Goal: Task Accomplishment & Management: Use online tool/utility

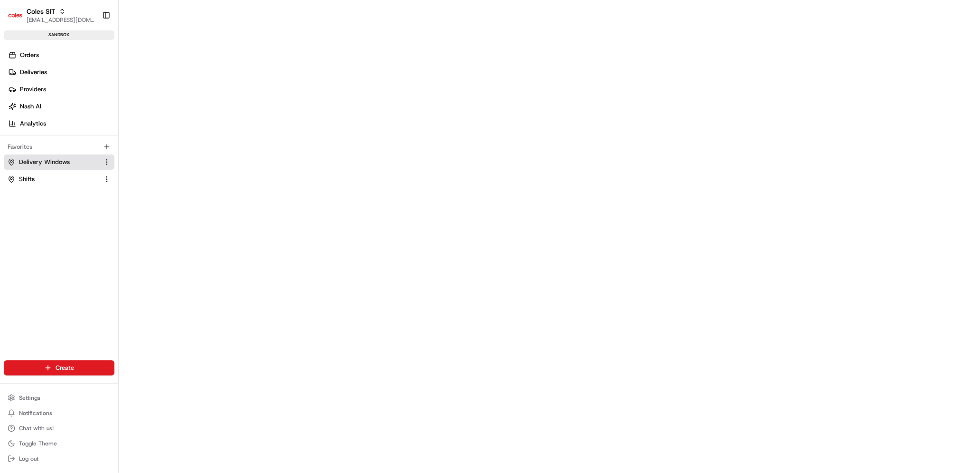
click at [41, 159] on span "Delivery Windows" at bounding box center [44, 162] width 51 height 9
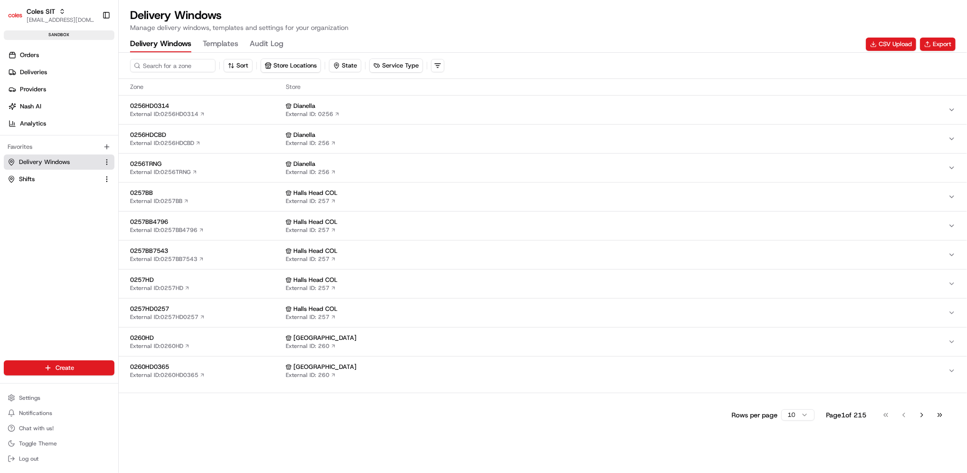
click at [279, 56] on div "Sort Store Locations State Service Type" at bounding box center [543, 66] width 849 height 26
click at [282, 64] on button "Store Locations" at bounding box center [290, 65] width 59 height 13
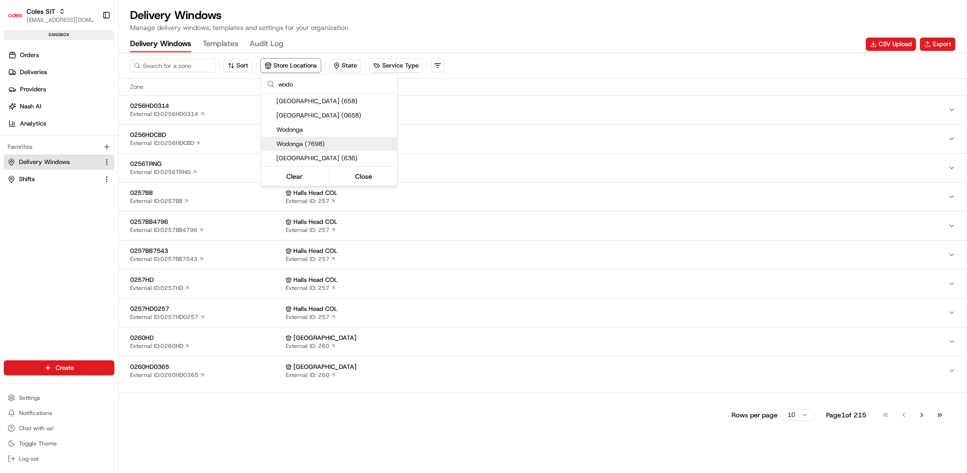
type input "wodo"
click at [321, 144] on span "Wodonga (7698)" at bounding box center [334, 144] width 117 height 9
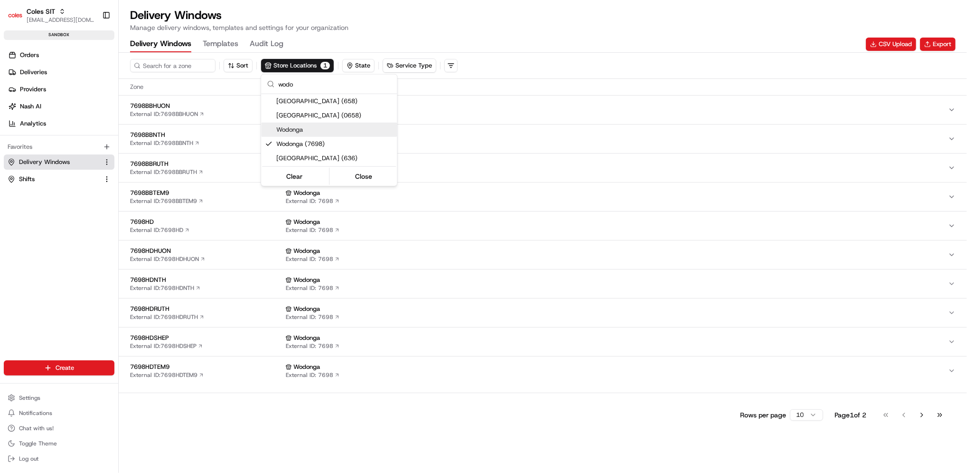
click at [149, 215] on html "Coles SIT prateekmohan.lal@coles.com.au Toggle Sidebar sandbox Orders Deliverie…" at bounding box center [483, 236] width 967 height 473
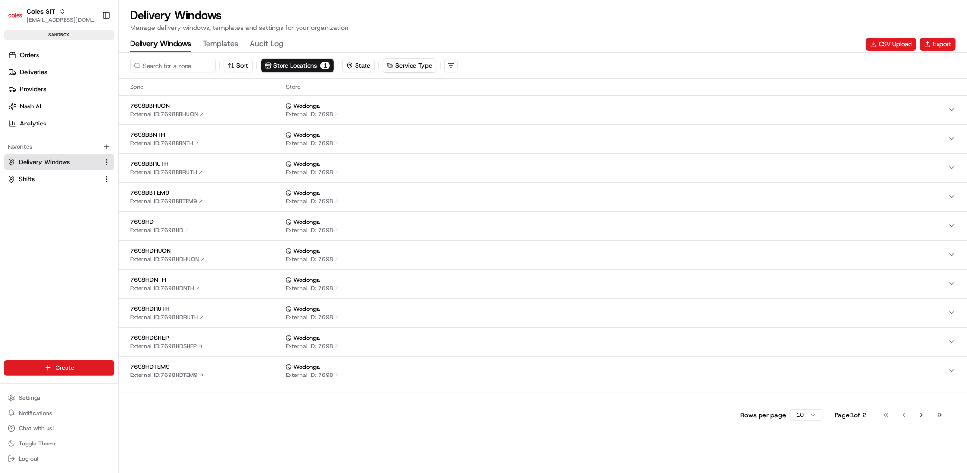
click at [149, 218] on span "7698HD" at bounding box center [206, 222] width 152 height 9
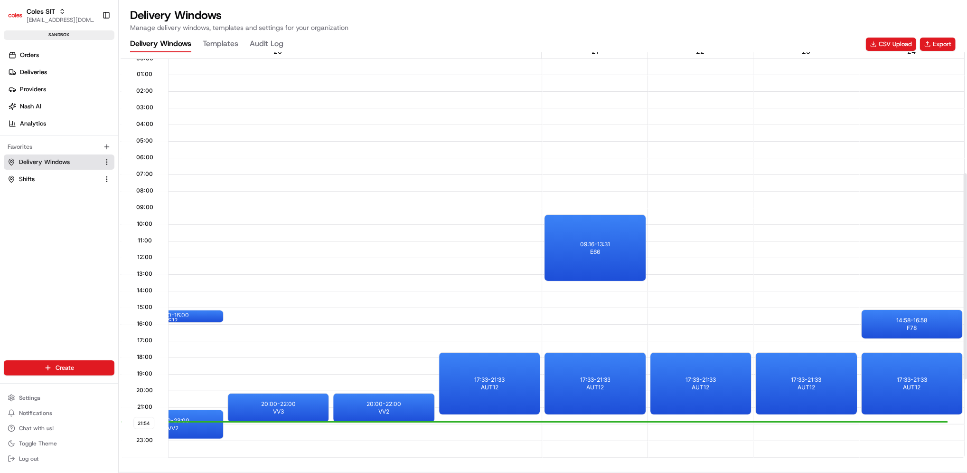
scroll to position [245, 0]
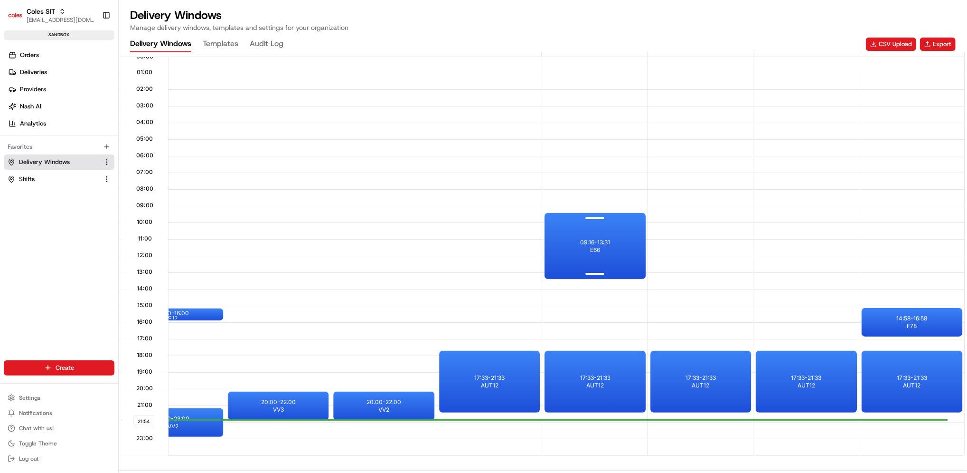
click at [588, 236] on div "09:16 - 13:31 E66" at bounding box center [595, 246] width 101 height 66
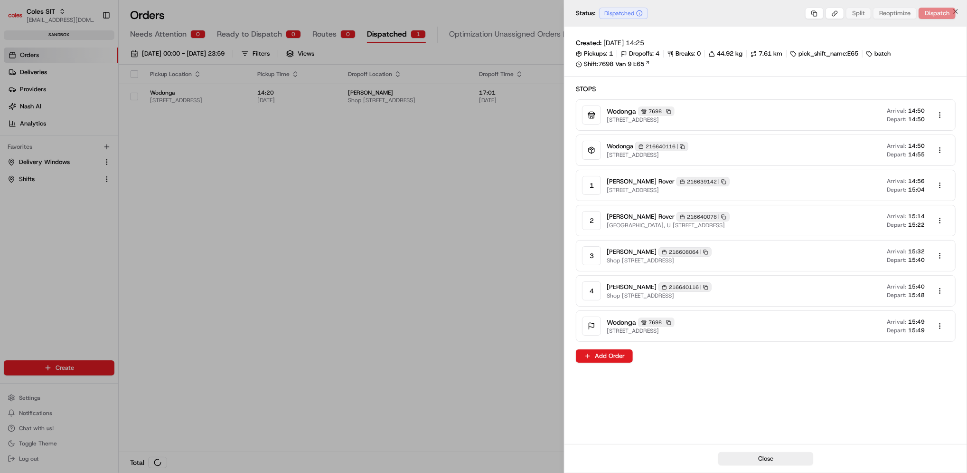
click at [436, 144] on div at bounding box center [483, 236] width 967 height 473
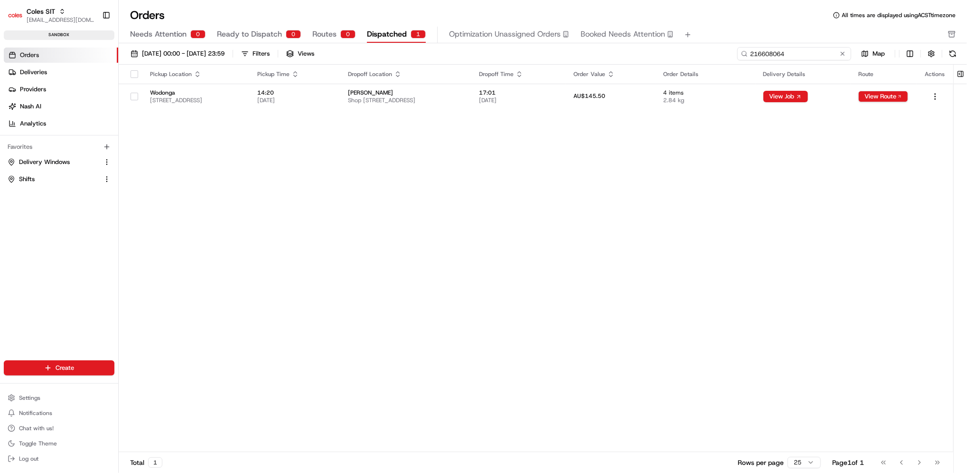
click at [809, 55] on input "216608064" at bounding box center [795, 53] width 114 height 13
paste input "42055"
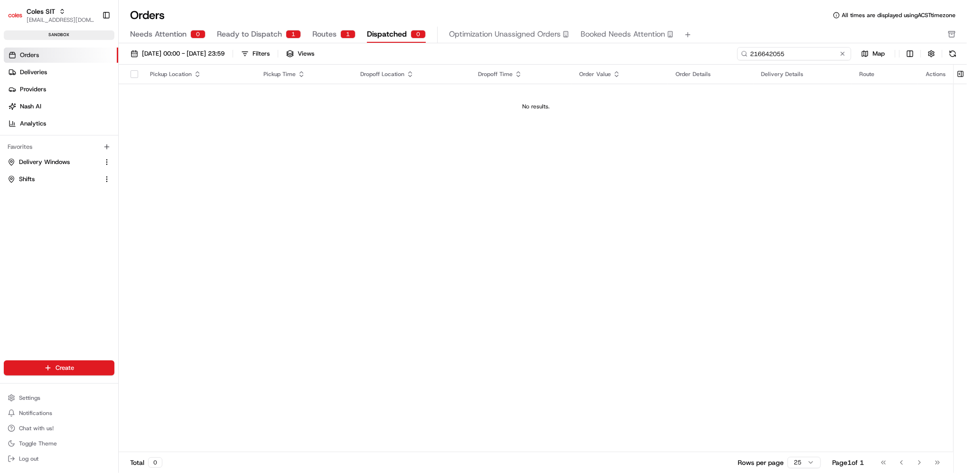
type input "216642055"
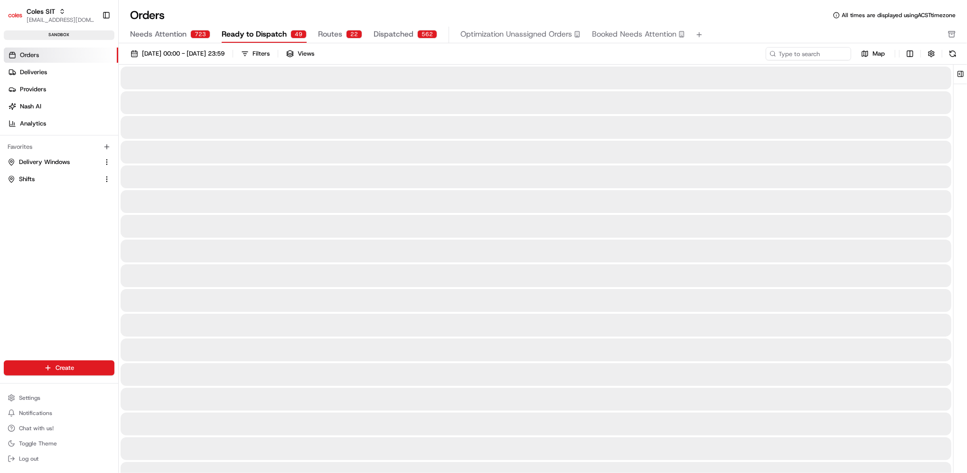
click at [259, 27] on button "Ready to Dispatch 49" at bounding box center [264, 35] width 85 height 16
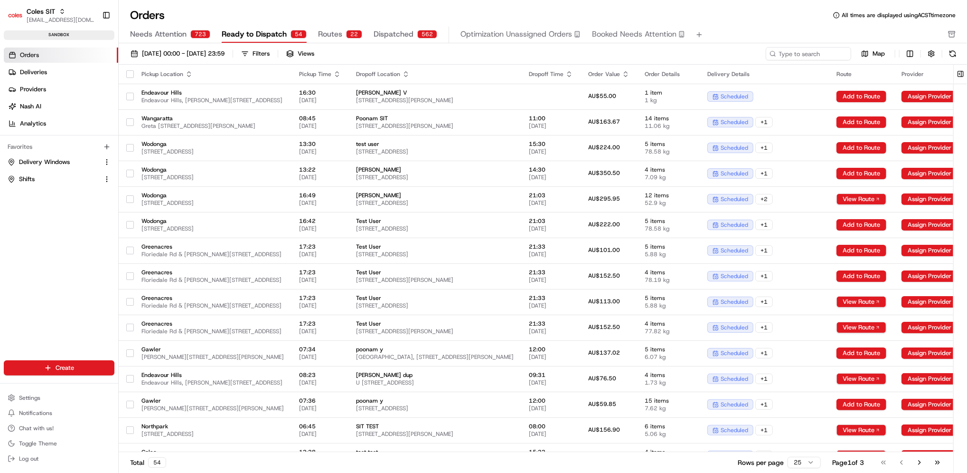
click at [788, 46] on div "01/08/2025 00:00 - 31/08/2025 23:59 Filters Views Map Pickup Location Pickup Ti…" at bounding box center [543, 261] width 849 height 436
click at [791, 52] on input at bounding box center [795, 53] width 114 height 13
paste input "216642055"
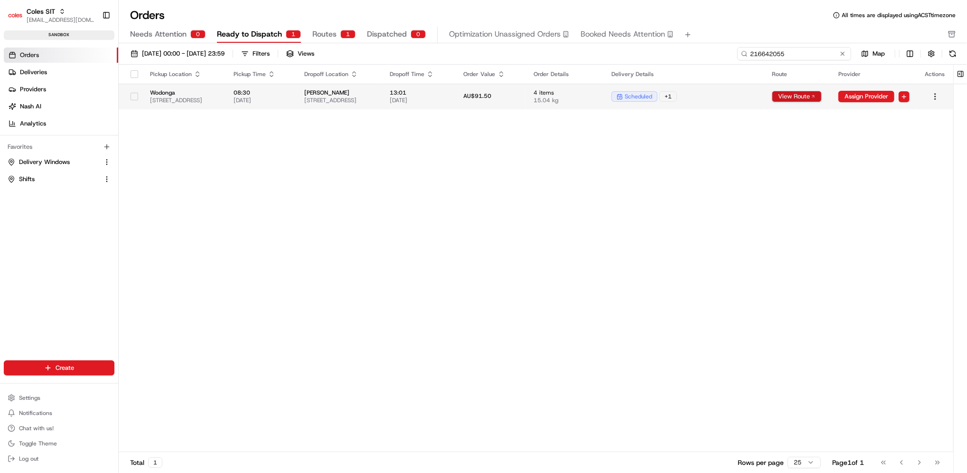
type input "216642055"
click at [809, 95] on button "View Route" at bounding box center [797, 96] width 50 height 11
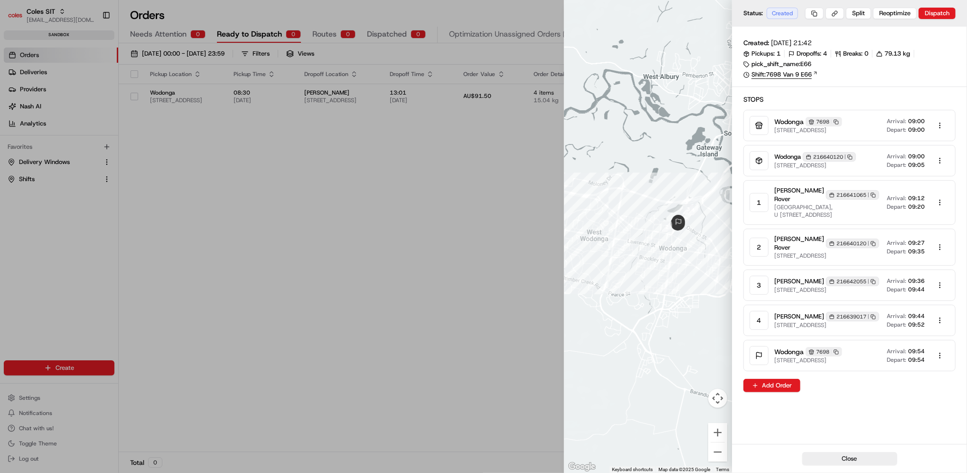
click at [810, 75] on link "Shift: 7698 Van 9 E66" at bounding box center [850, 74] width 212 height 9
click at [812, 17] on button at bounding box center [814, 13] width 19 height 11
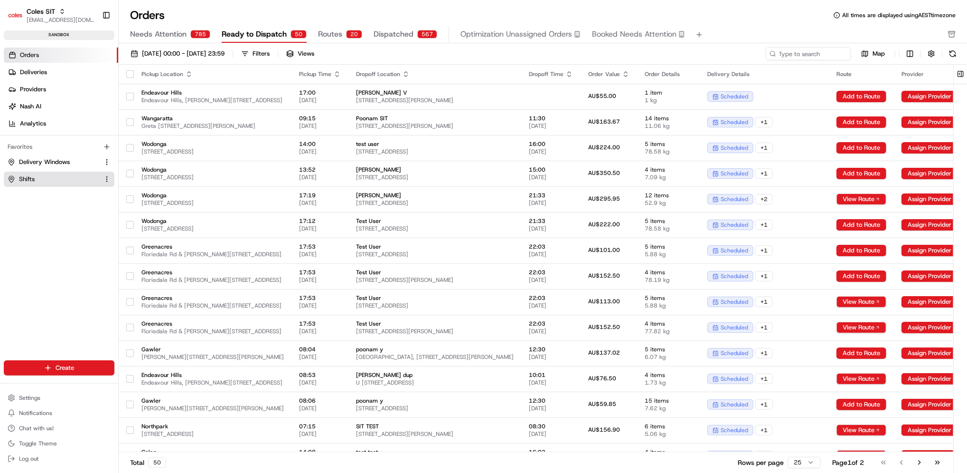
click at [45, 175] on link "Shifts" at bounding box center [54, 179] width 92 height 9
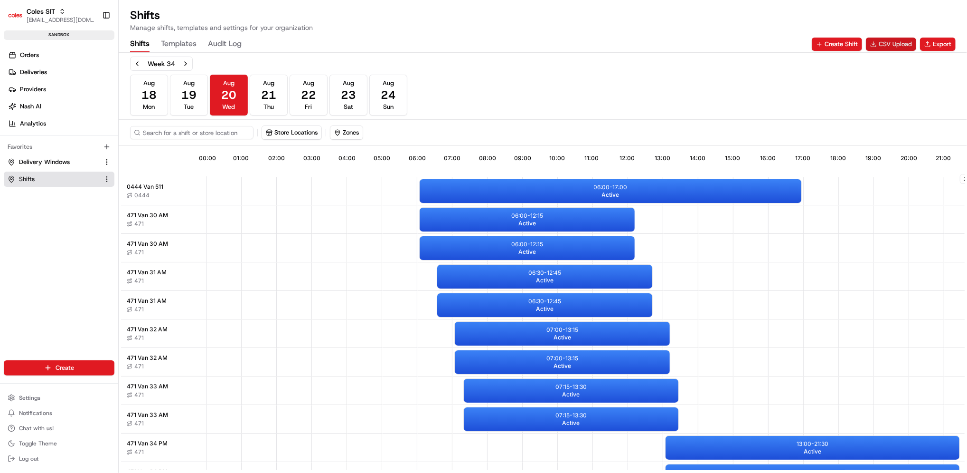
click at [889, 47] on button "CSV Upload" at bounding box center [891, 44] width 50 height 13
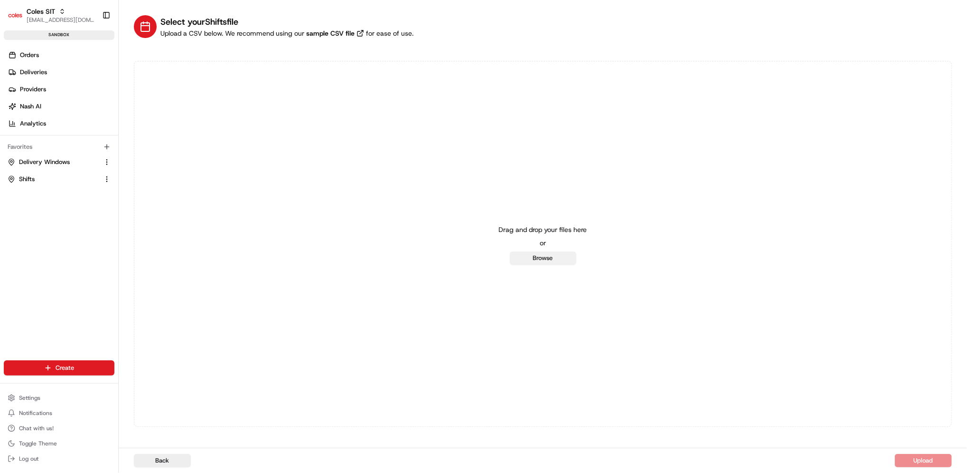
click at [550, 260] on button "Browse" at bounding box center [543, 257] width 66 height 13
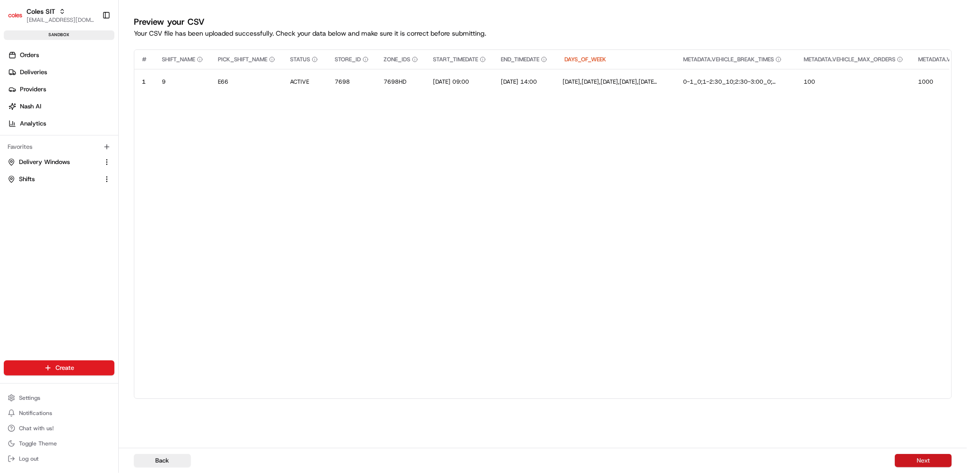
click at [932, 458] on button "Next" at bounding box center [923, 460] width 57 height 13
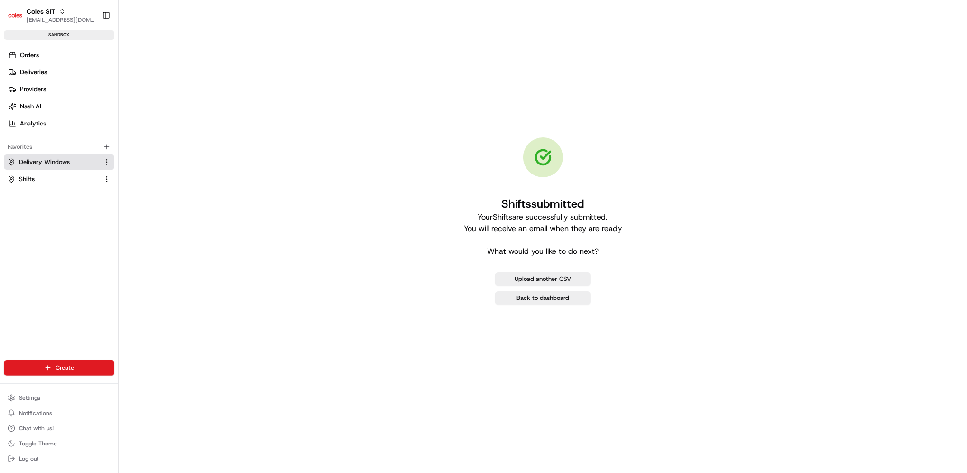
click at [46, 162] on span "Delivery Windows" at bounding box center [44, 162] width 51 height 9
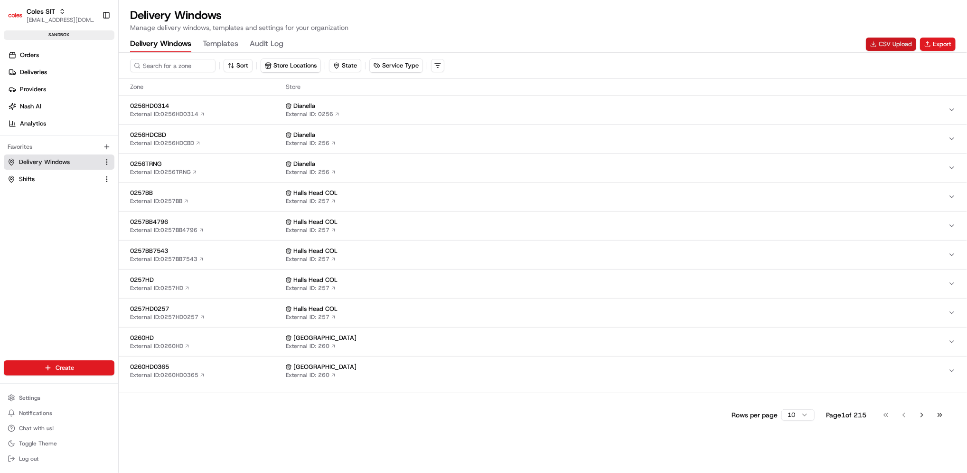
click at [900, 40] on button "CSV Upload" at bounding box center [891, 44] width 50 height 13
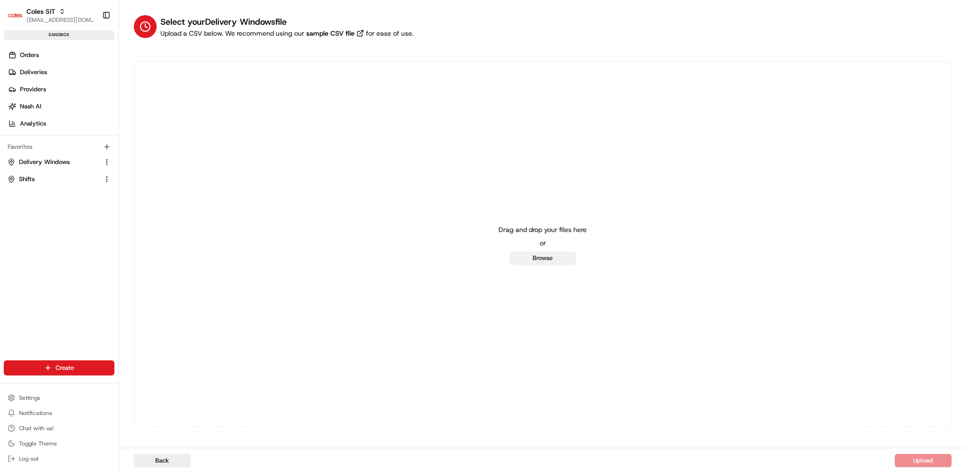
click at [561, 252] on button "Browse" at bounding box center [543, 257] width 66 height 13
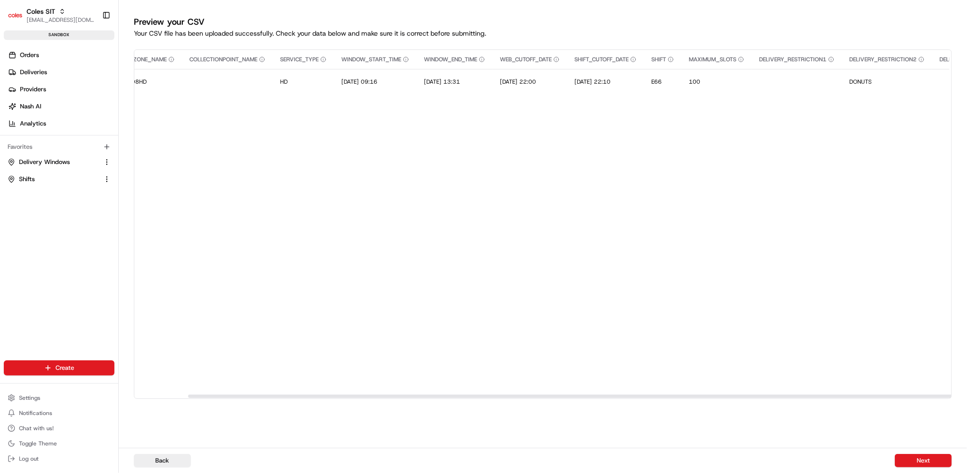
scroll to position [0, 179]
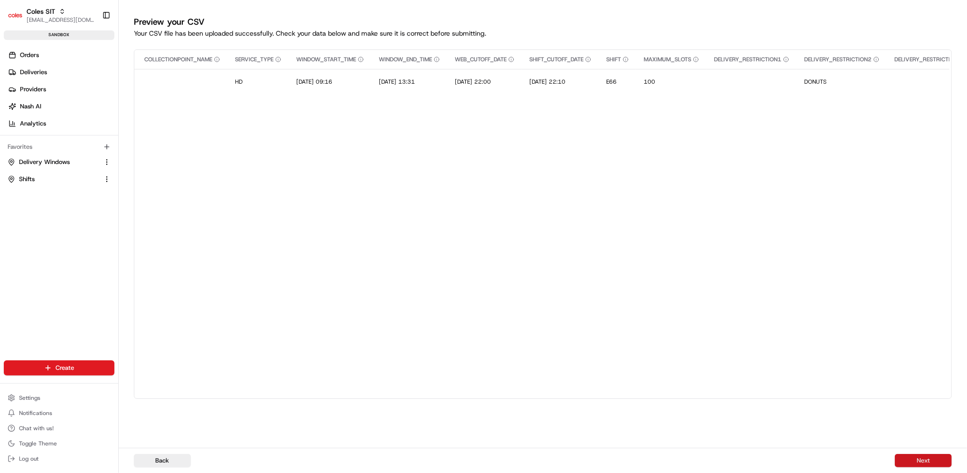
click at [930, 457] on button "Next" at bounding box center [923, 460] width 57 height 13
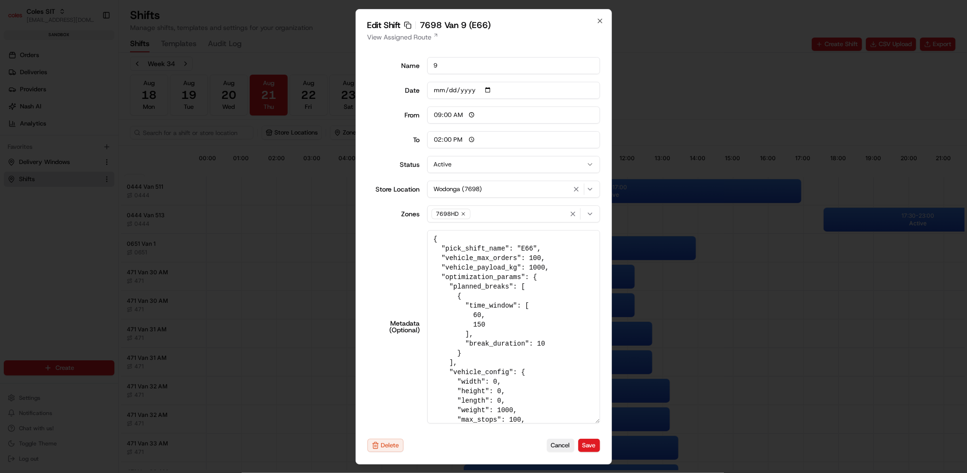
drag, startPoint x: 597, startPoint y: 344, endPoint x: 609, endPoint y: 491, distance: 147.3
click at [609, 472] on html "Coles SIT prateekmohan.lal@coles.com.au Toggle Sidebar sandbox Orders Deliverie…" at bounding box center [483, 236] width 967 height 473
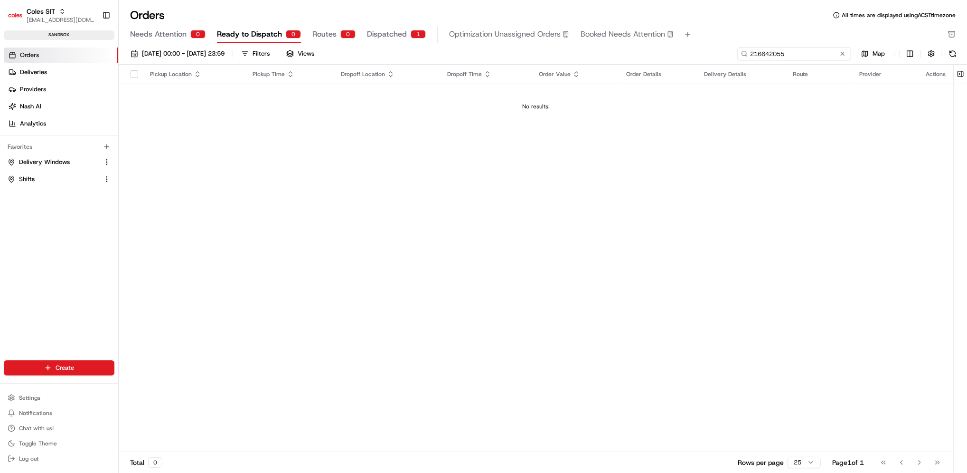
click at [804, 54] on input "216642055" at bounding box center [795, 53] width 114 height 13
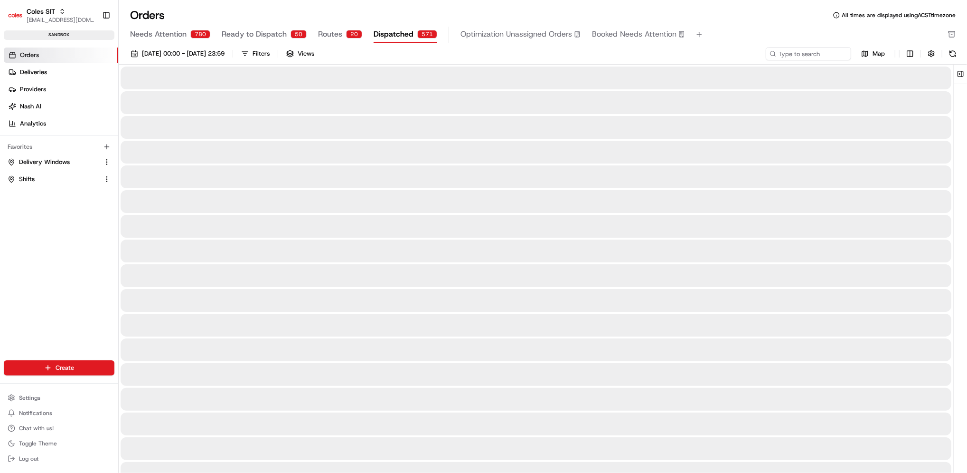
click at [407, 33] on span "Dispatched" at bounding box center [394, 33] width 40 height 11
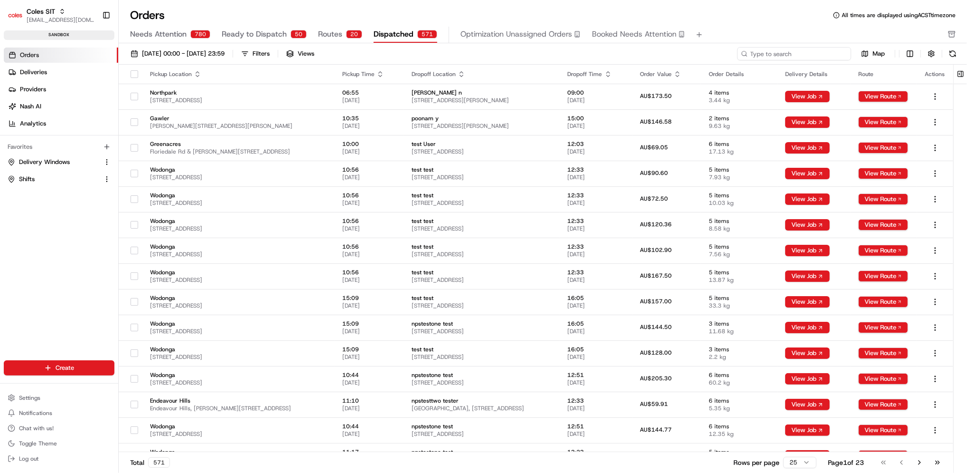
click at [826, 56] on input at bounding box center [795, 53] width 114 height 13
paste input "216642055"
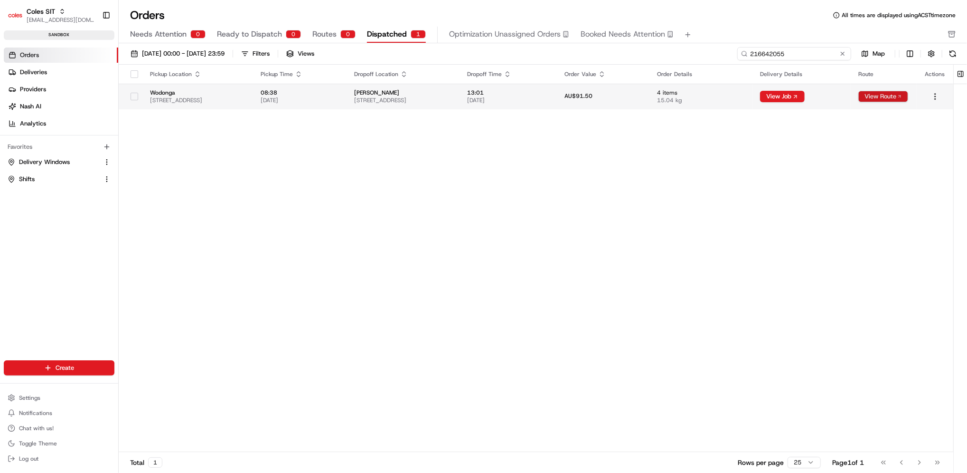
type input "216642055"
click at [877, 95] on button "View Route" at bounding box center [884, 96] width 50 height 11
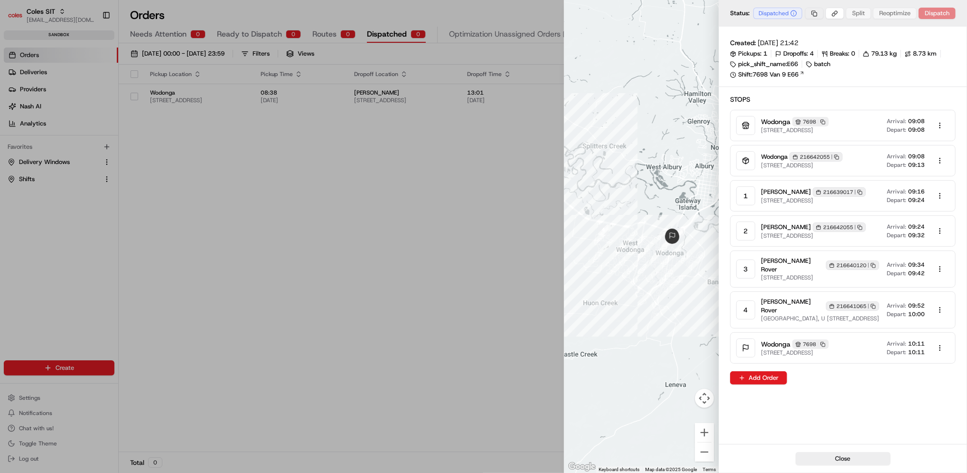
click at [814, 16] on body "Coles SIT [EMAIL_ADDRESS][DOMAIN_NAME] Toggle Sidebar sandbox Orders Deliveries…" at bounding box center [483, 236] width 967 height 473
click at [824, 45] on div "Copy Job ID" at bounding box center [815, 45] width 59 height 14
click at [818, 16] on body "Coles SIT [EMAIL_ADDRESS][DOMAIN_NAME] Toggle Sidebar sandbox Orders Deliveries…" at bounding box center [483, 236] width 967 height 473
click at [818, 30] on div "Copy Route ID" at bounding box center [815, 30] width 59 height 14
click at [835, 12] on body "Coles SIT [EMAIL_ADDRESS][DOMAIN_NAME] Toggle Sidebar sandbox Orders Deliveries…" at bounding box center [483, 236] width 967 height 473
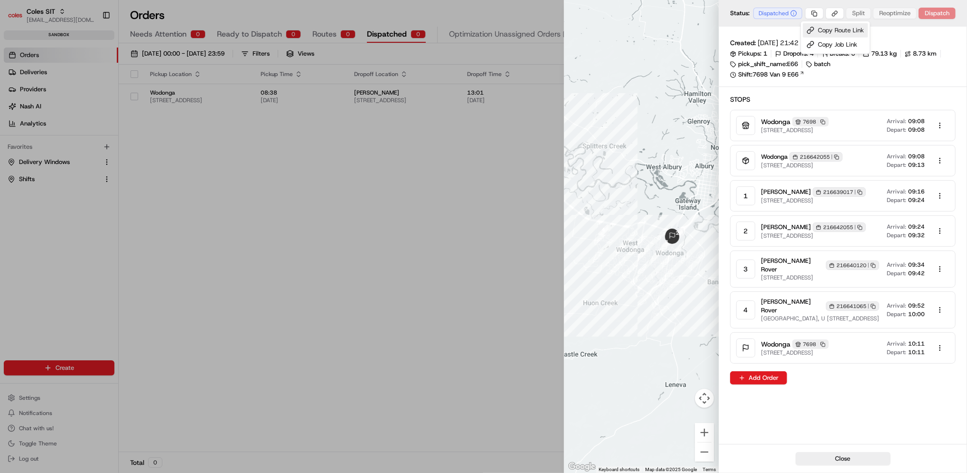
click at [835, 32] on div "Copy Route Link" at bounding box center [835, 30] width 65 height 14
